Goal: Task Accomplishment & Management: Manage account settings

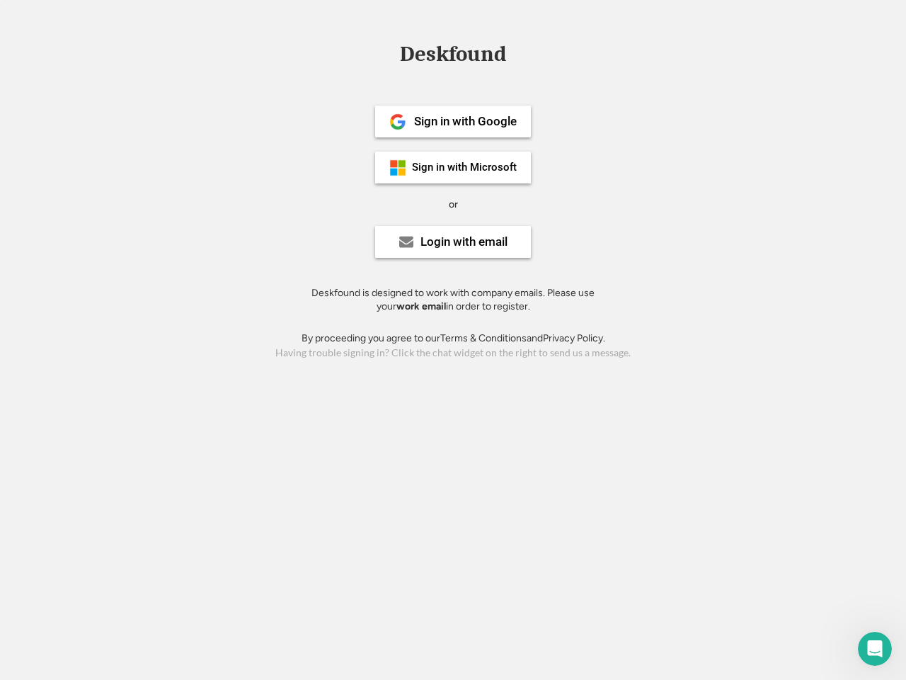
click at [453, 202] on div "or" at bounding box center [453, 205] width 9 height 14
click at [453, 57] on div "Deskfound" at bounding box center [453, 54] width 120 height 22
click at [387, 53] on div "Deskfound" at bounding box center [453, 56] width 906 height 27
click at [453, 57] on div "Deskfound" at bounding box center [453, 54] width 120 height 22
click at [453, 204] on div "or" at bounding box center [453, 205] width 9 height 14
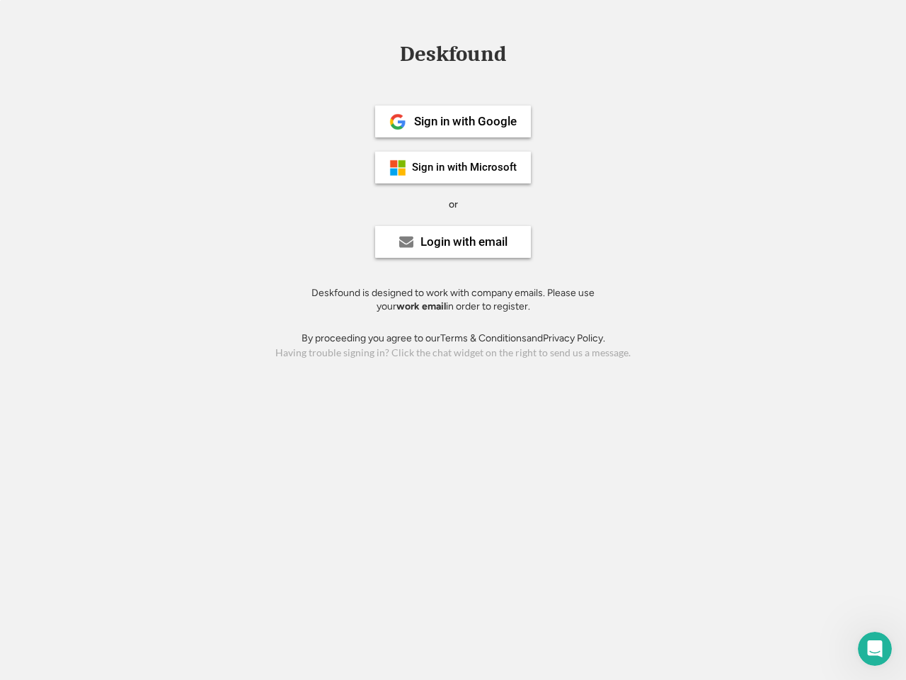
click at [453, 121] on div "Sign in with Google" at bounding box center [465, 121] width 103 height 12
click at [465, 121] on div "Sign in with Google" at bounding box center [465, 121] width 103 height 12
click at [398, 122] on img at bounding box center [397, 121] width 17 height 17
click at [453, 167] on div "Sign in with Microsoft" at bounding box center [464, 167] width 105 height 11
click at [465, 167] on div "Sign in with Microsoft" at bounding box center [464, 167] width 105 height 11
